Goal: Task Accomplishment & Management: Manage account settings

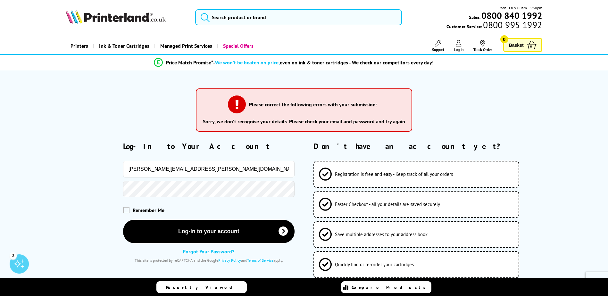
click at [123, 220] on button "Log-in to your account" at bounding box center [208, 231] width 171 height 23
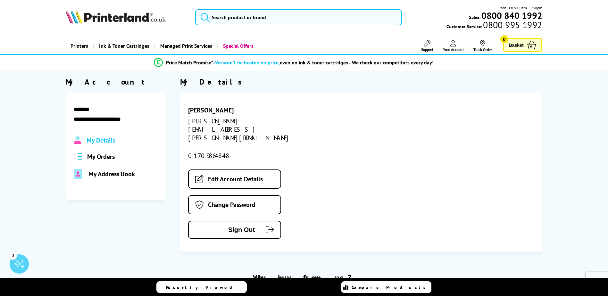
click at [193, 110] on div "[PERSON_NAME]" at bounding box center [245, 110] width 114 height 8
click at [102, 155] on span "My Orders" at bounding box center [101, 156] width 28 height 8
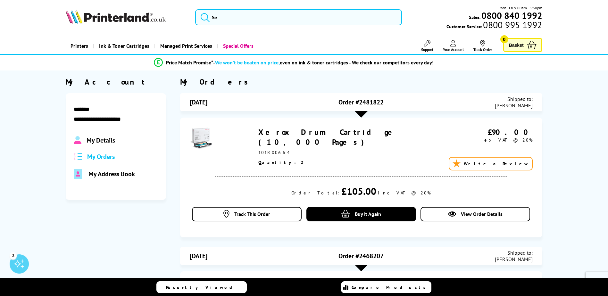
click at [111, 174] on span "My Address Book" at bounding box center [111, 174] width 46 height 8
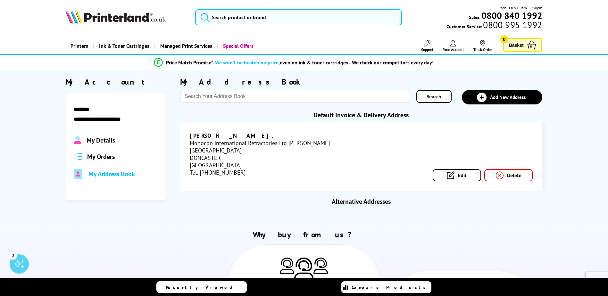
click at [105, 157] on span "My Orders" at bounding box center [101, 156] width 28 height 8
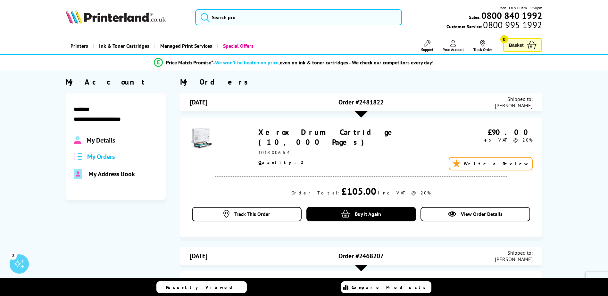
click at [108, 139] on span "My Details" at bounding box center [100, 140] width 29 height 8
